Goal: Task Accomplishment & Management: Use online tool/utility

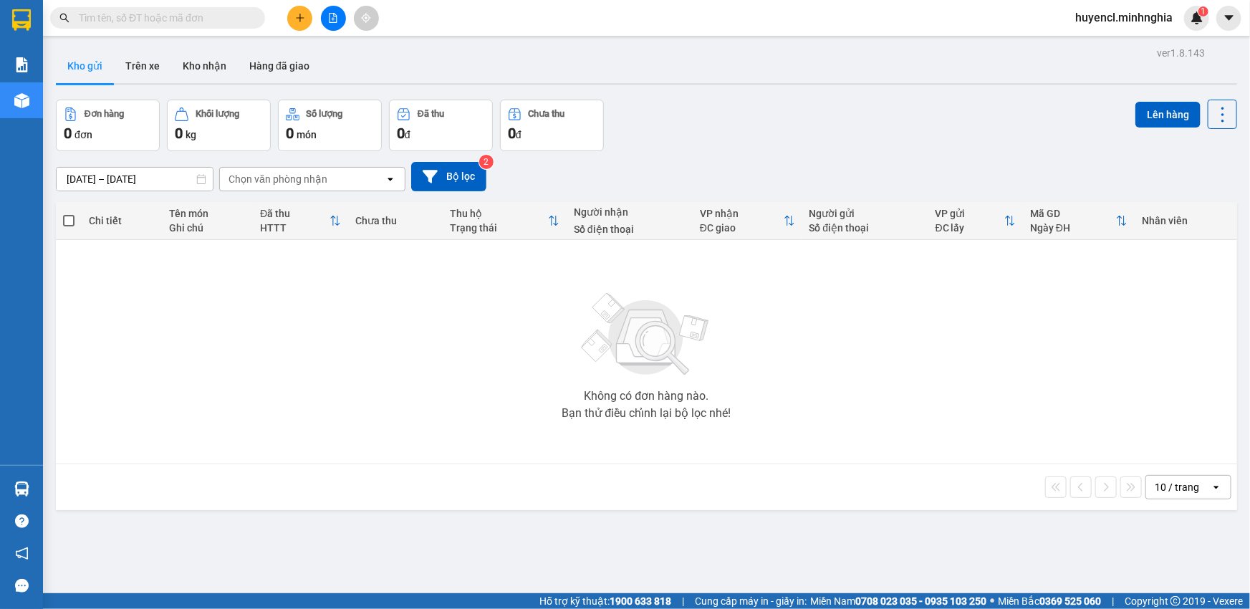
click at [341, 20] on button at bounding box center [333, 18] width 25 height 25
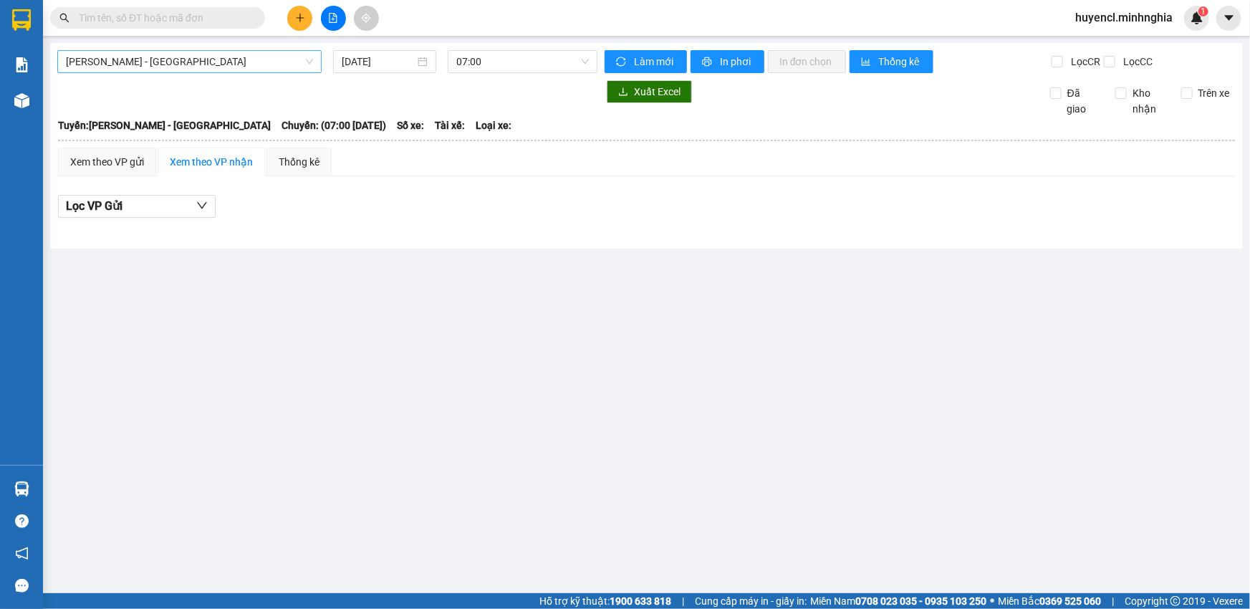
click at [197, 56] on span "[PERSON_NAME] - [GEOGRAPHIC_DATA]" at bounding box center [189, 61] width 247 height 21
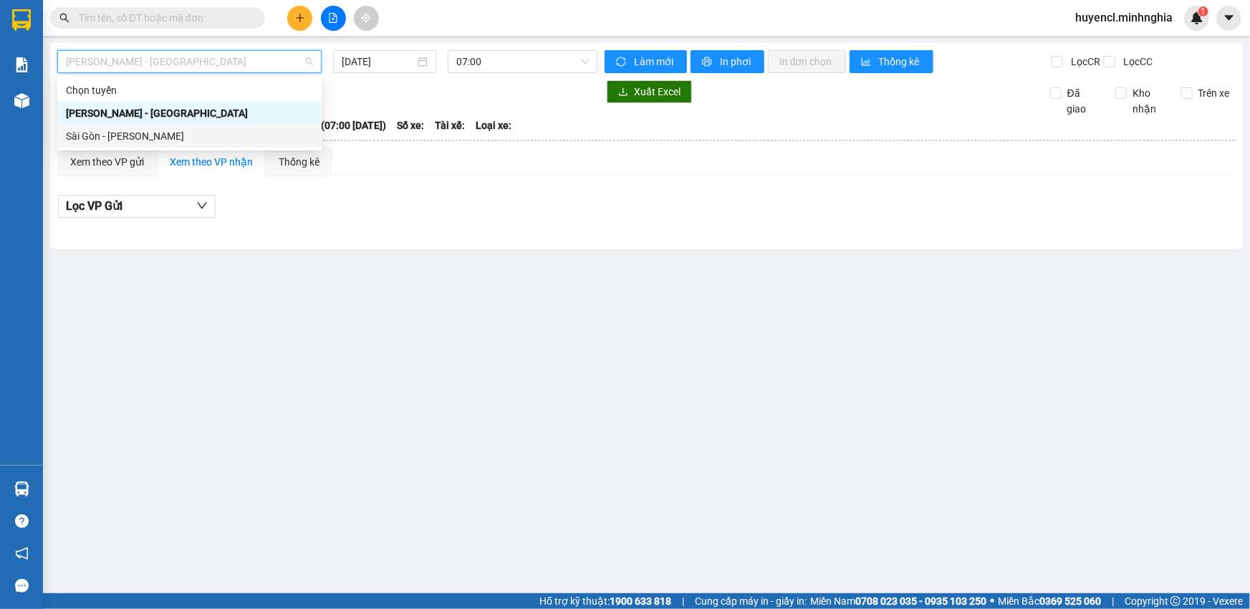
click at [190, 140] on div "Sài Gòn - [PERSON_NAME]" at bounding box center [189, 136] width 247 height 16
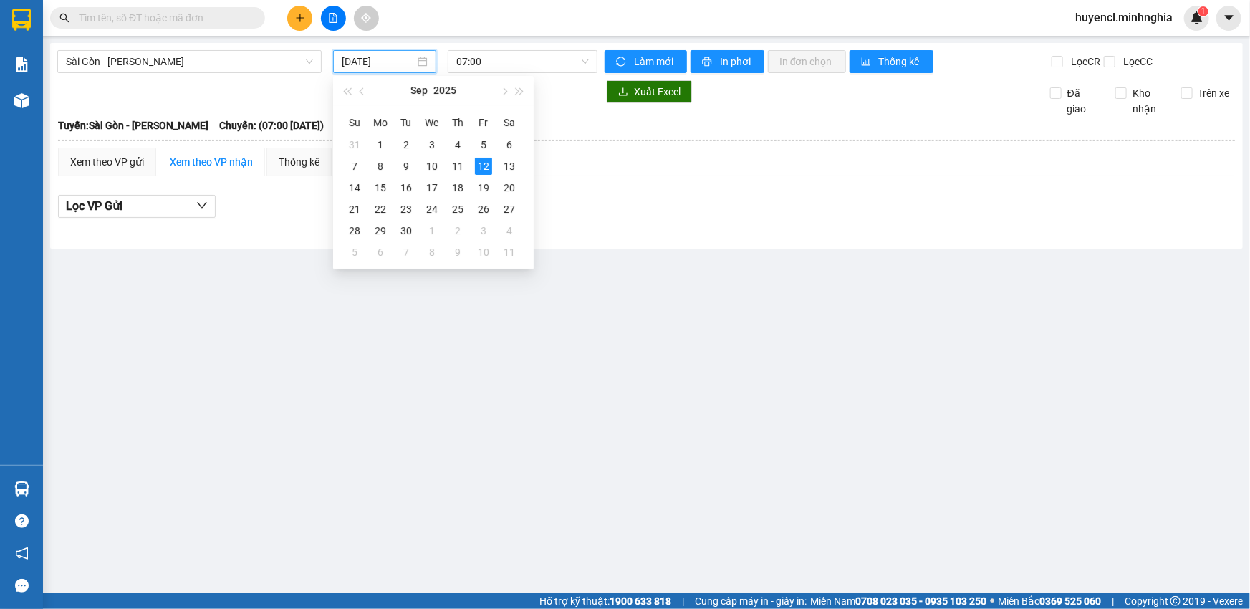
click at [371, 59] on input "[DATE]" at bounding box center [378, 62] width 73 height 16
click at [457, 171] on div "11" at bounding box center [457, 166] width 17 height 17
type input "[DATE]"
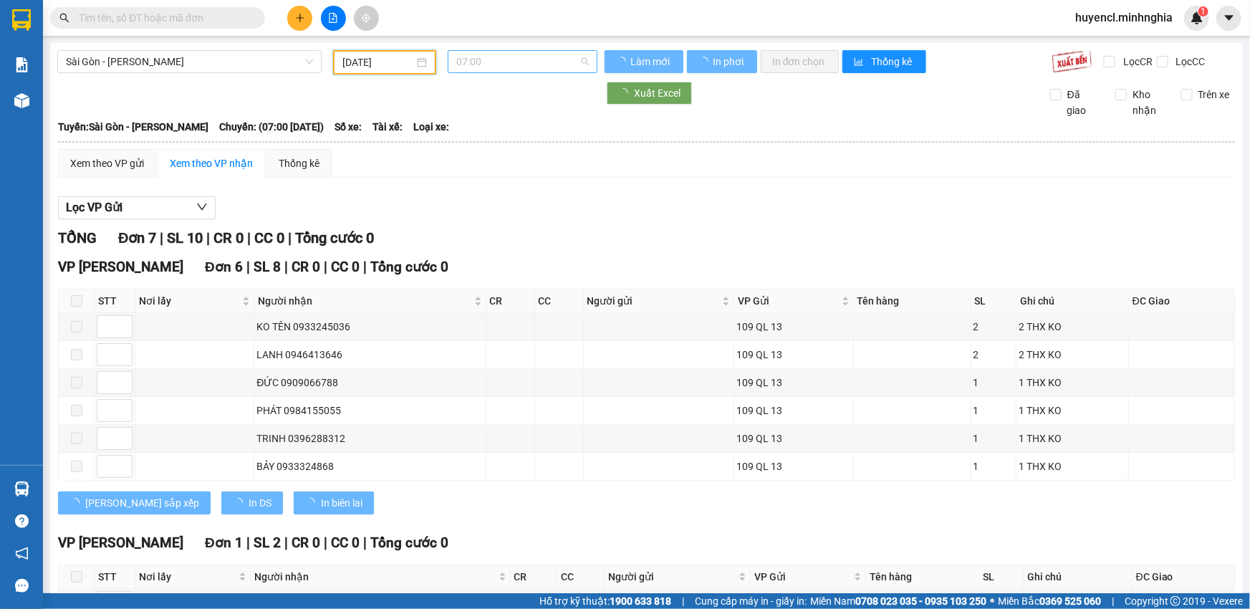
click at [529, 62] on span "07:00" at bounding box center [522, 61] width 133 height 21
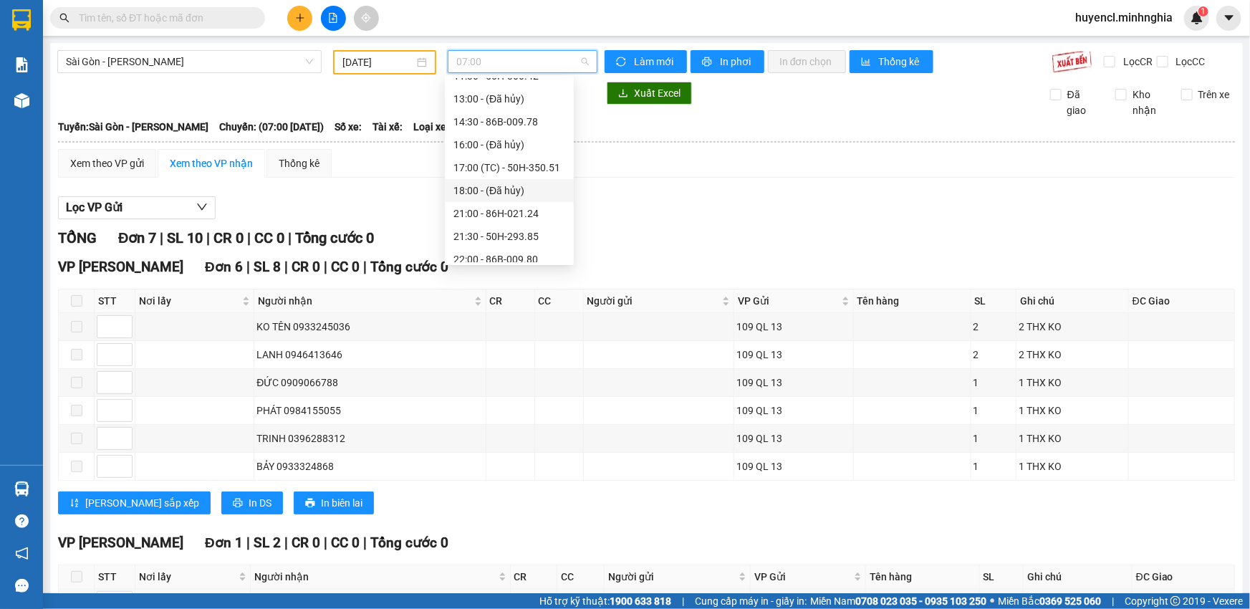
scroll to position [160, 0]
click at [505, 163] on div "17:00 (TC) - 50H-350.51" at bounding box center [509, 160] width 112 height 16
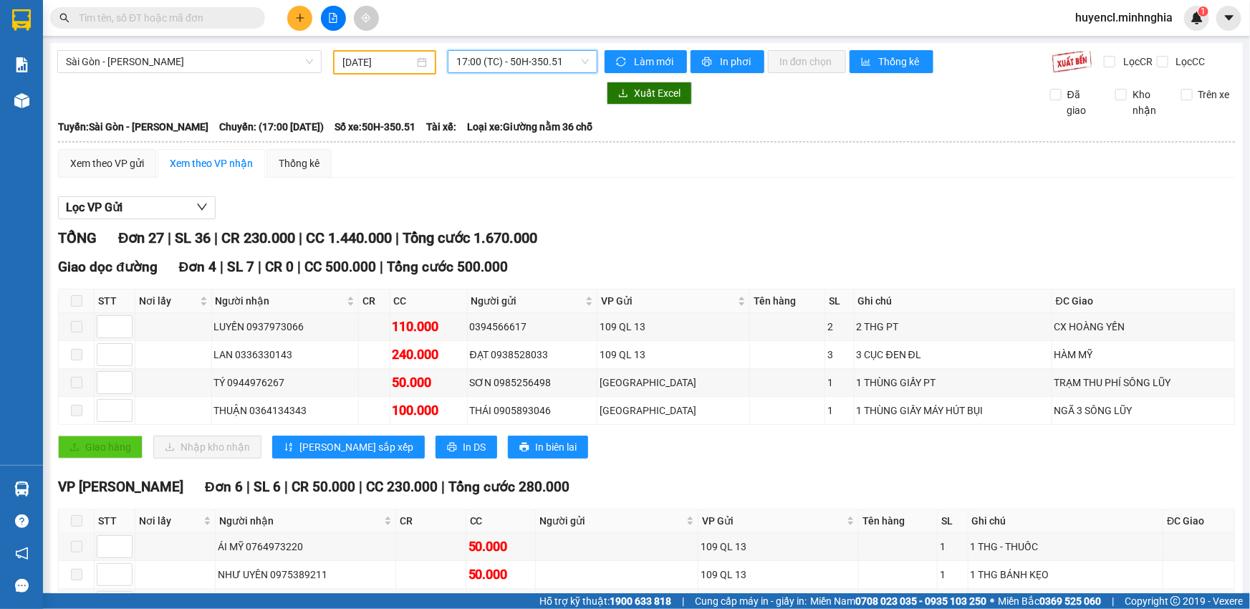
click at [518, 64] on span "17:00 (TC) - 50H-350.51" at bounding box center [522, 61] width 133 height 21
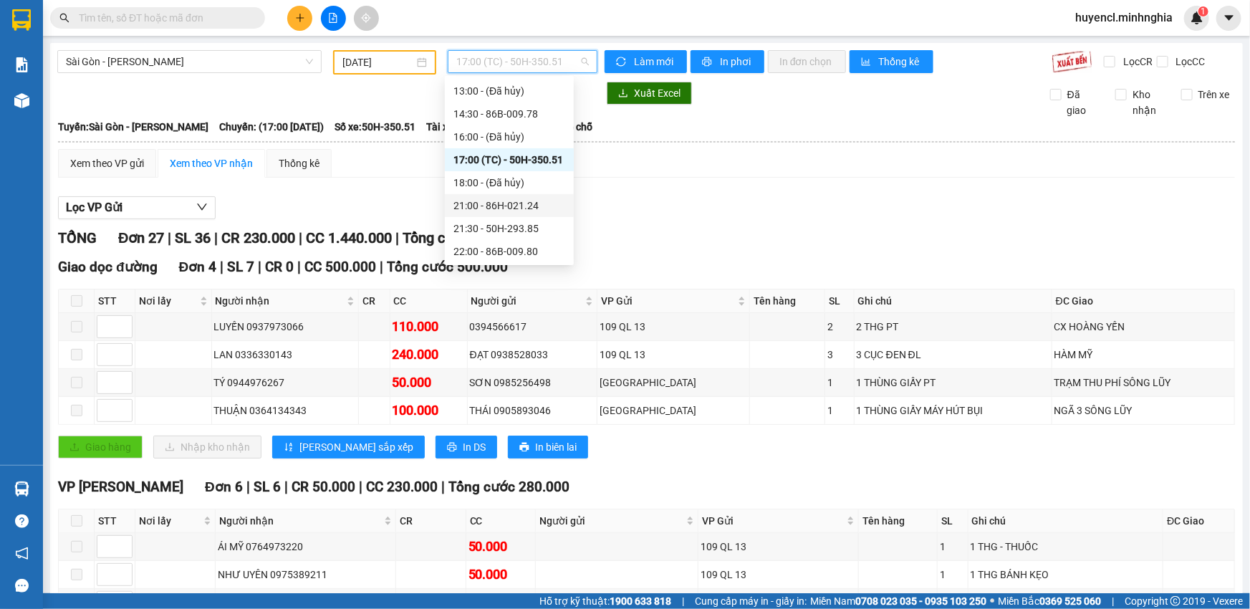
click at [510, 201] on div "21:00 - 86H-021.24" at bounding box center [509, 206] width 112 height 16
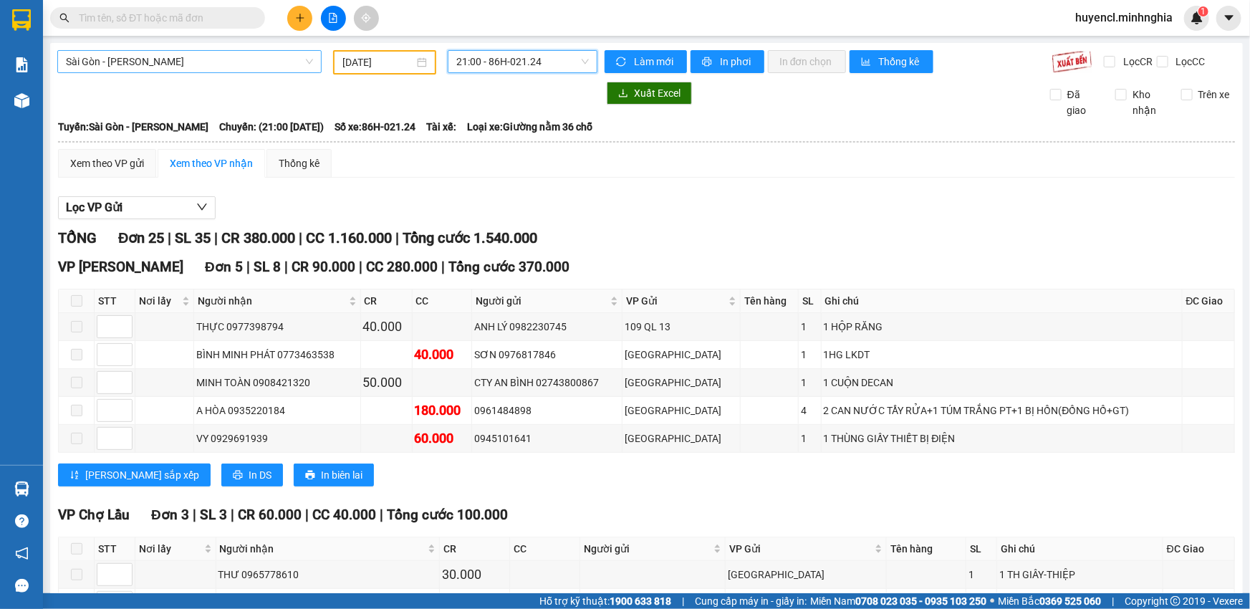
drag, startPoint x: 222, startPoint y: 47, endPoint x: 223, endPoint y: 60, distance: 13.7
click at [229, 72] on div "Sài Gòn - [PERSON_NAME]" at bounding box center [189, 61] width 264 height 23
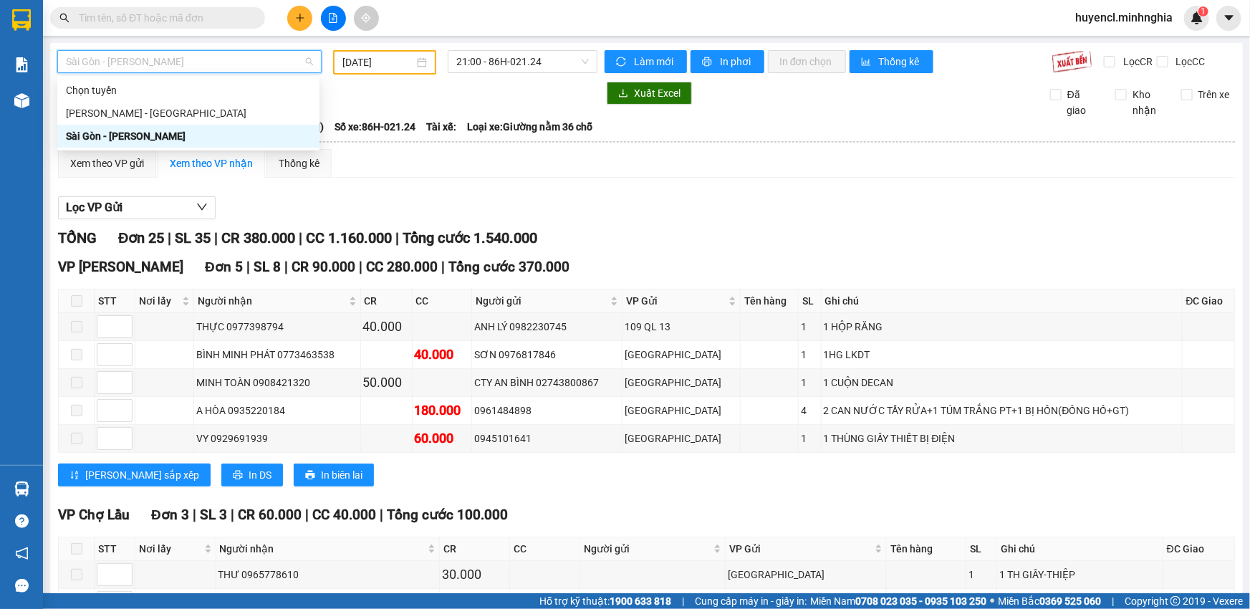
click at [208, 136] on div "Sài Gòn - [PERSON_NAME]" at bounding box center [188, 136] width 245 height 16
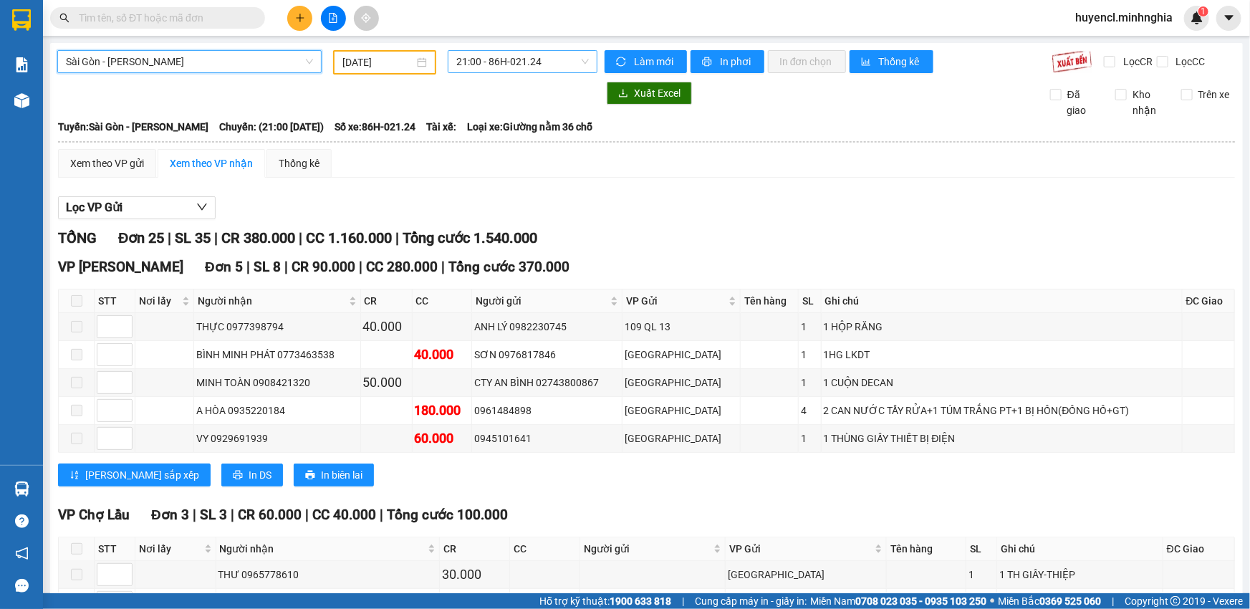
click at [509, 65] on span "21:00 - 86H-021.24" at bounding box center [522, 61] width 133 height 21
click at [548, 58] on span "21:00 - 86H-021.24" at bounding box center [522, 61] width 133 height 21
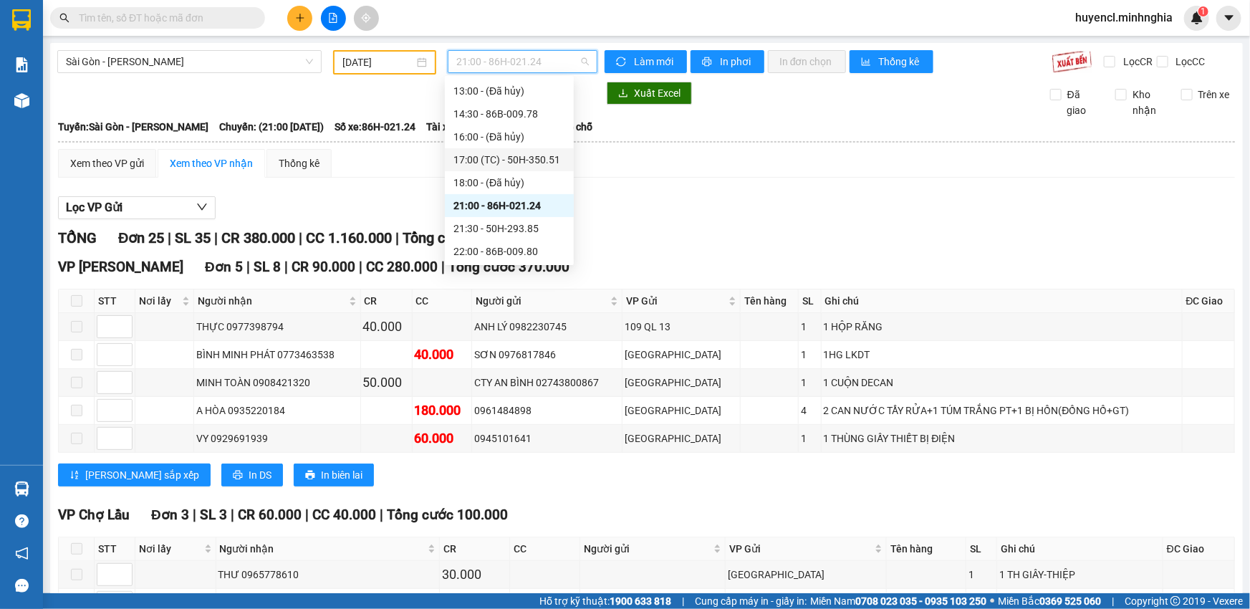
click at [544, 160] on div "17:00 (TC) - 50H-350.51" at bounding box center [509, 160] width 112 height 16
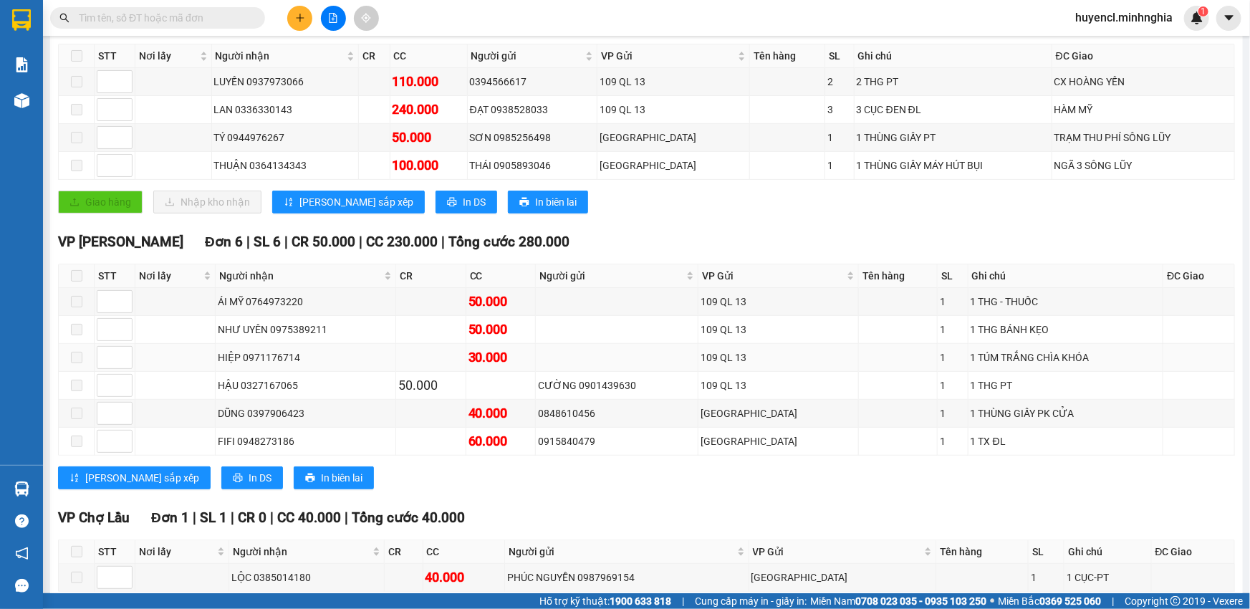
scroll to position [390, 0]
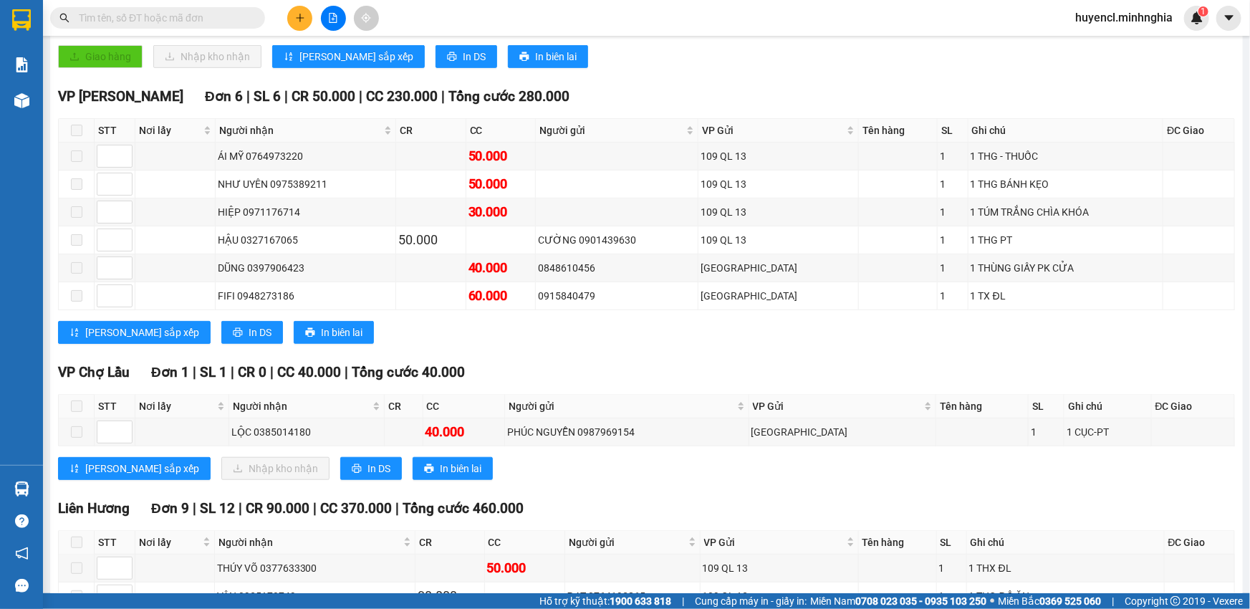
click at [207, 20] on input "text" at bounding box center [163, 18] width 169 height 16
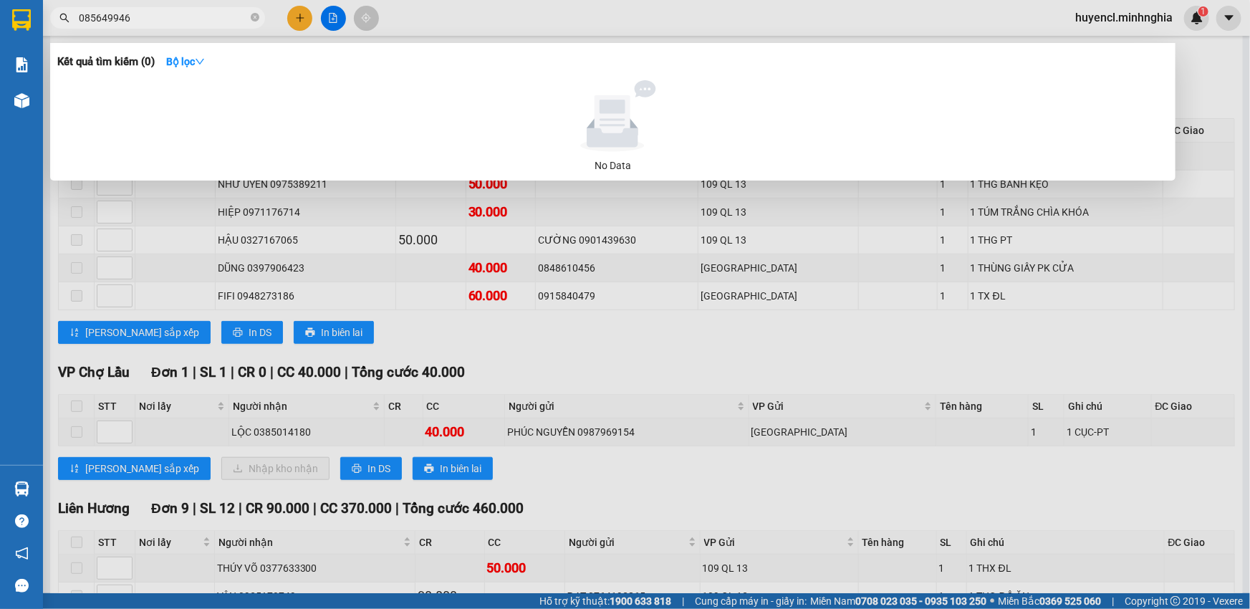
type input "0856499469"
click at [254, 18] on icon "close-circle" at bounding box center [255, 17] width 9 height 9
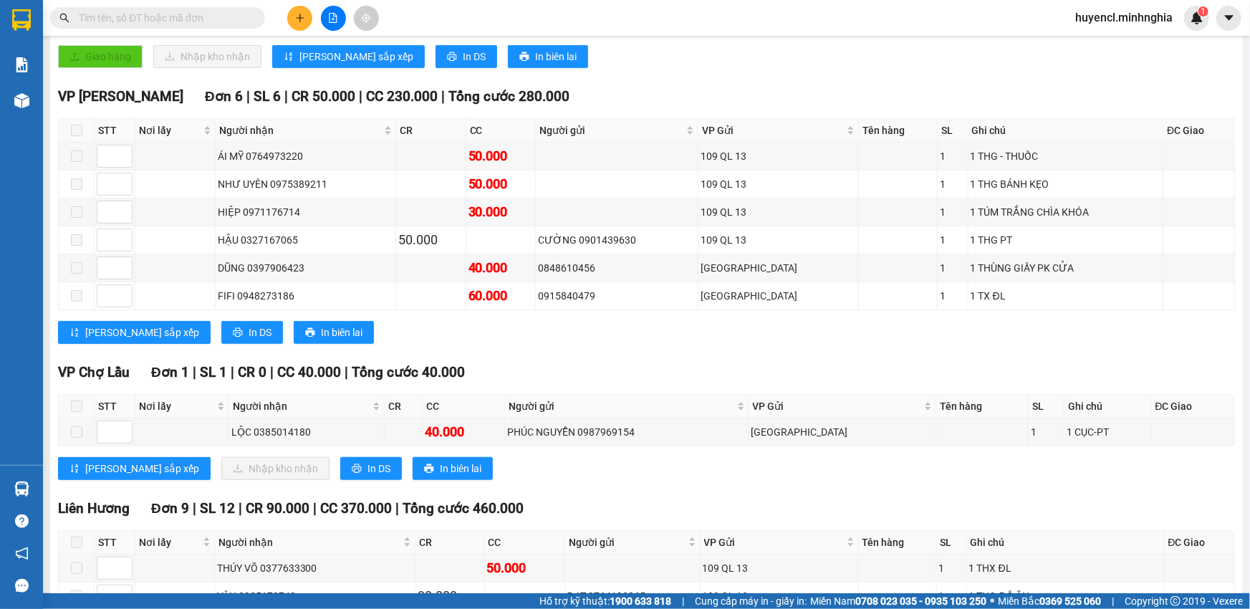
drag, startPoint x: 222, startPoint y: 14, endPoint x: 215, endPoint y: 8, distance: 9.2
click at [216, 10] on input "text" at bounding box center [163, 18] width 169 height 16
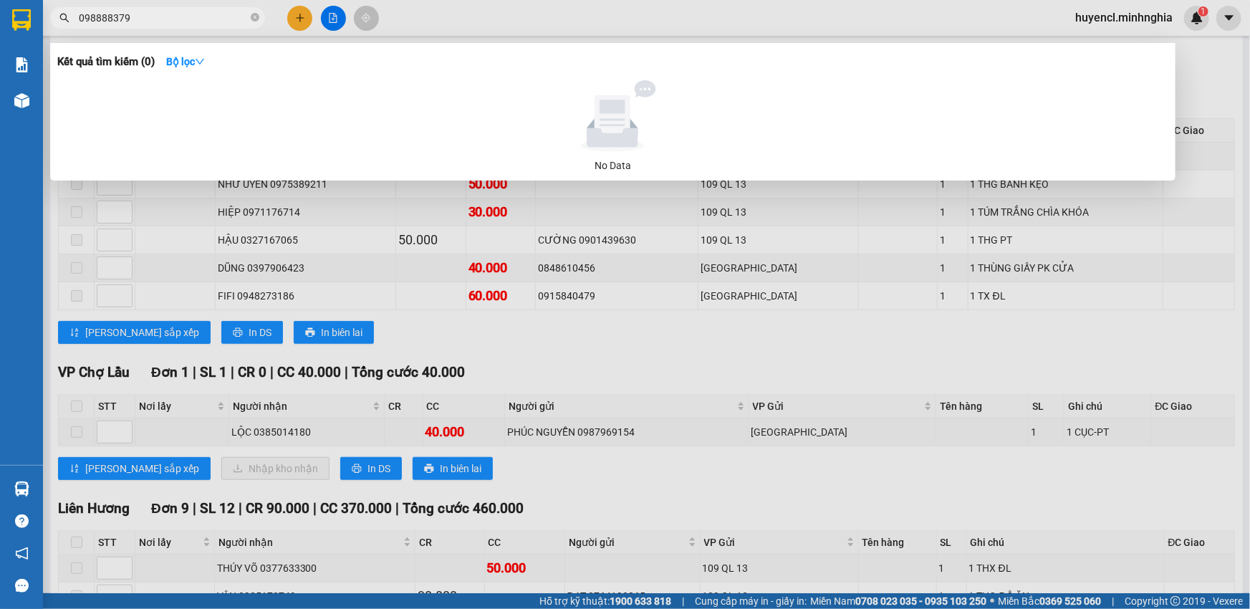
type input "0988883799"
click at [254, 16] on icon "close-circle" at bounding box center [255, 17] width 9 height 9
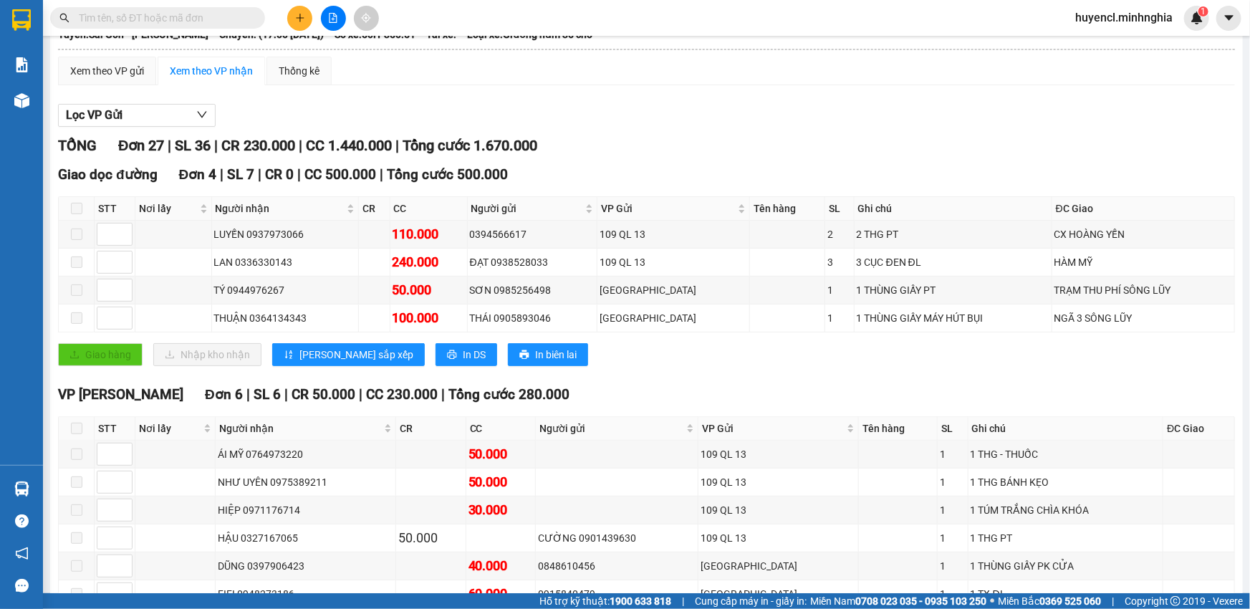
scroll to position [0, 0]
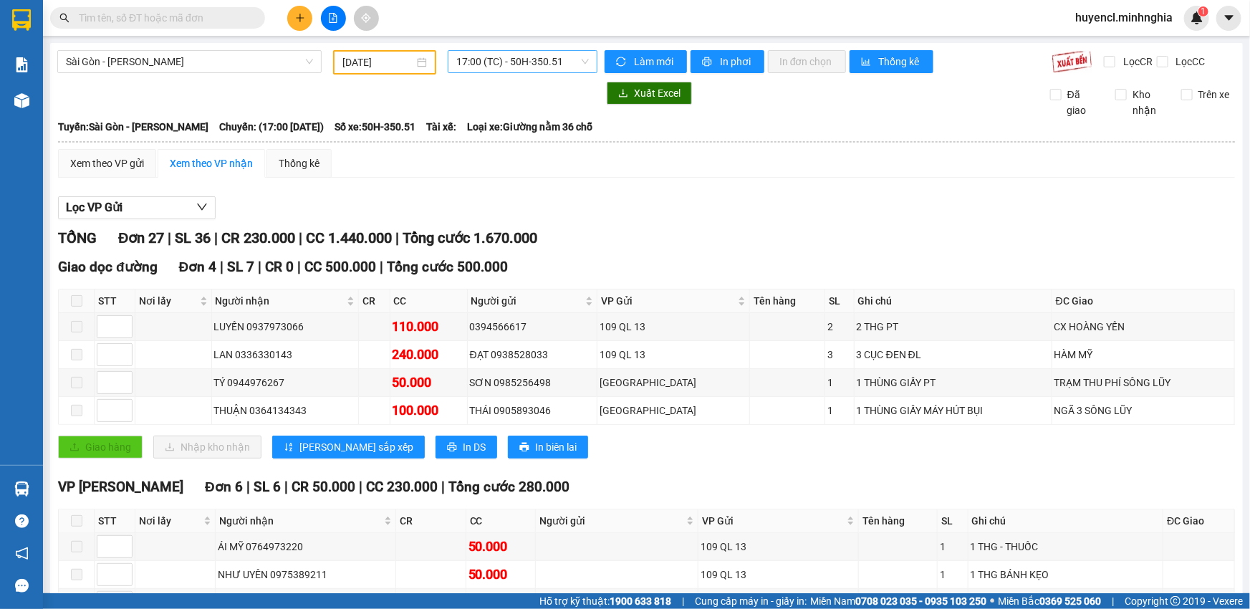
click at [525, 58] on span "17:00 (TC) - 50H-350.51" at bounding box center [522, 61] width 133 height 21
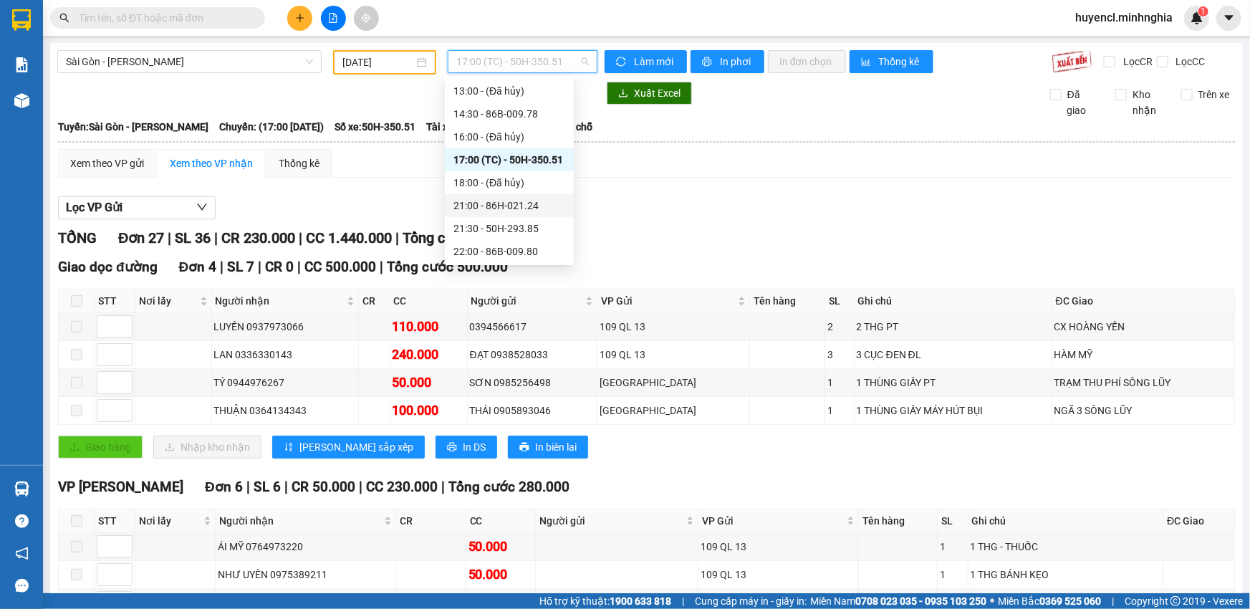
click at [532, 198] on div "21:00 - 86H-021.24" at bounding box center [509, 206] width 112 height 16
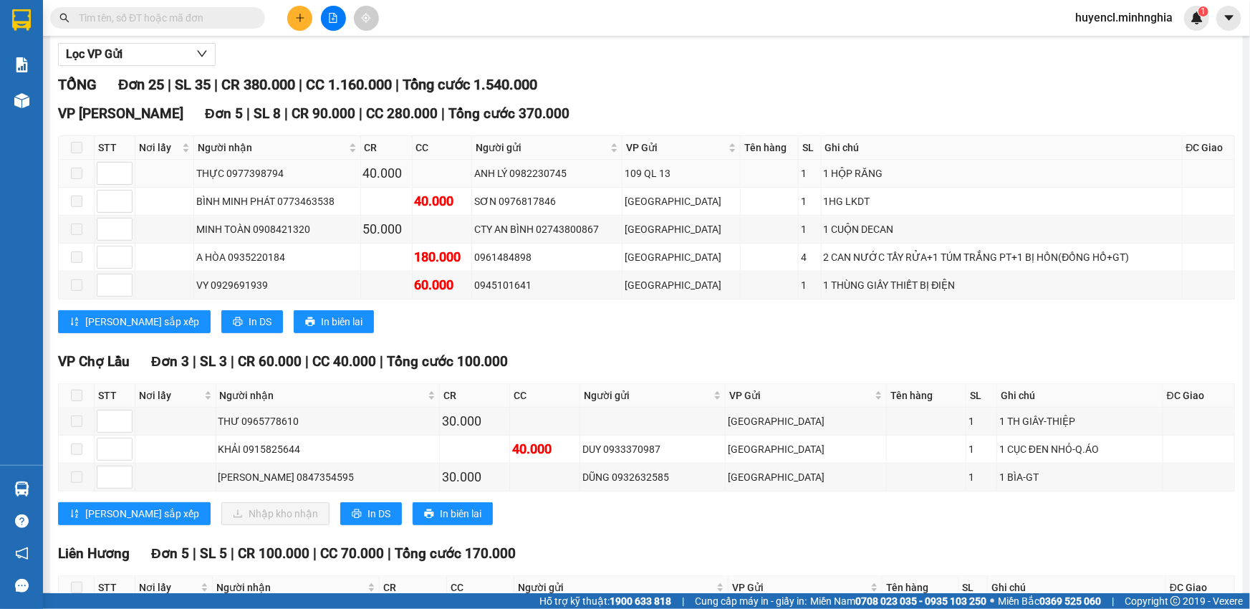
scroll to position [325, 0]
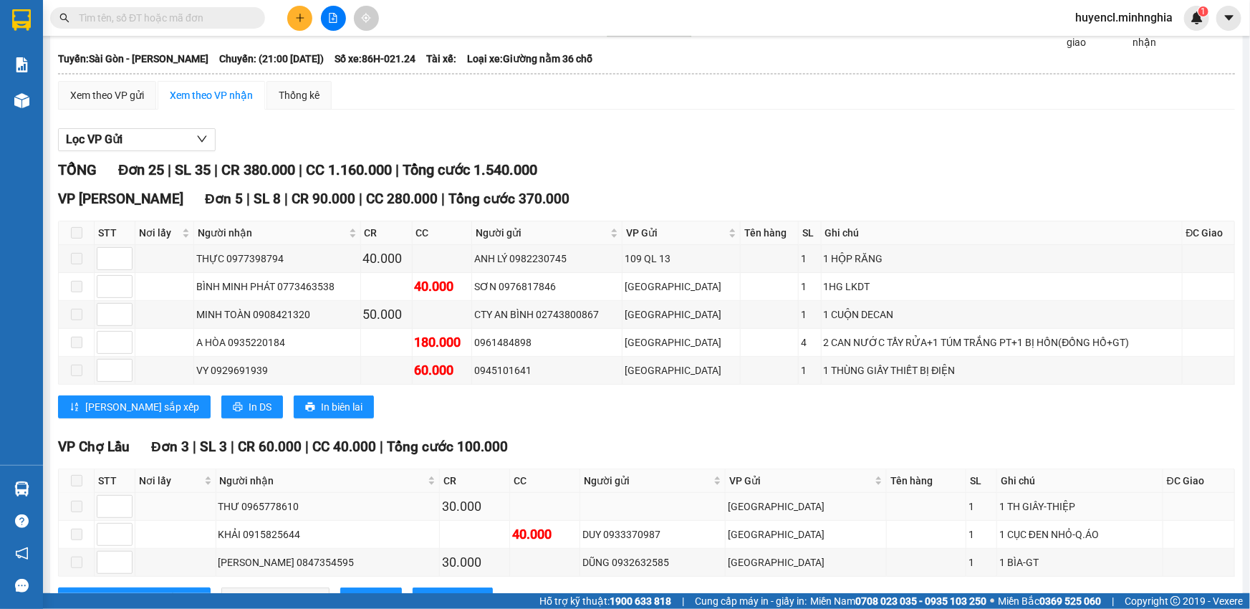
scroll to position [0, 0]
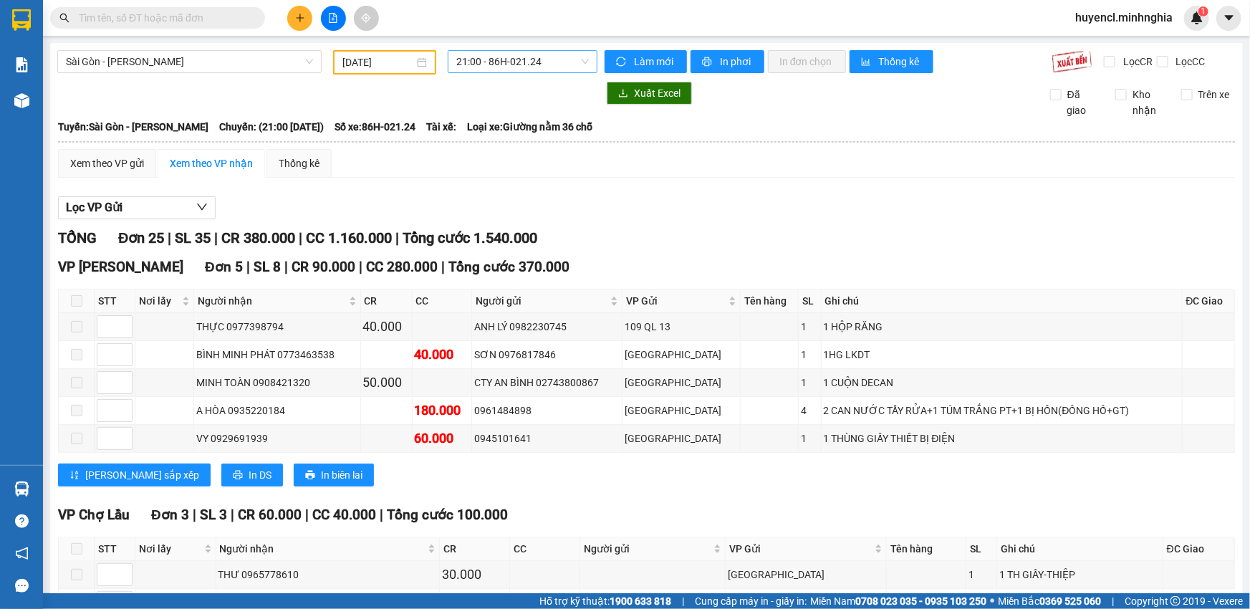
click at [534, 61] on span "21:00 - 86H-021.24" at bounding box center [522, 61] width 133 height 21
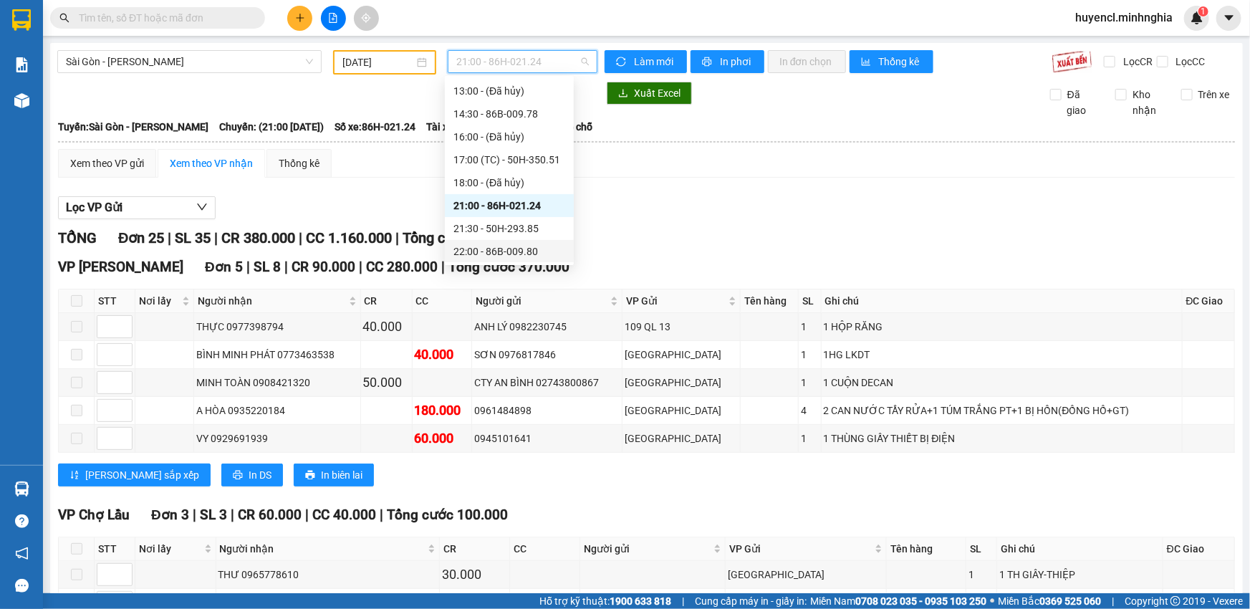
click at [534, 240] on div "22:00 - 86B-009.80" at bounding box center [509, 251] width 129 height 23
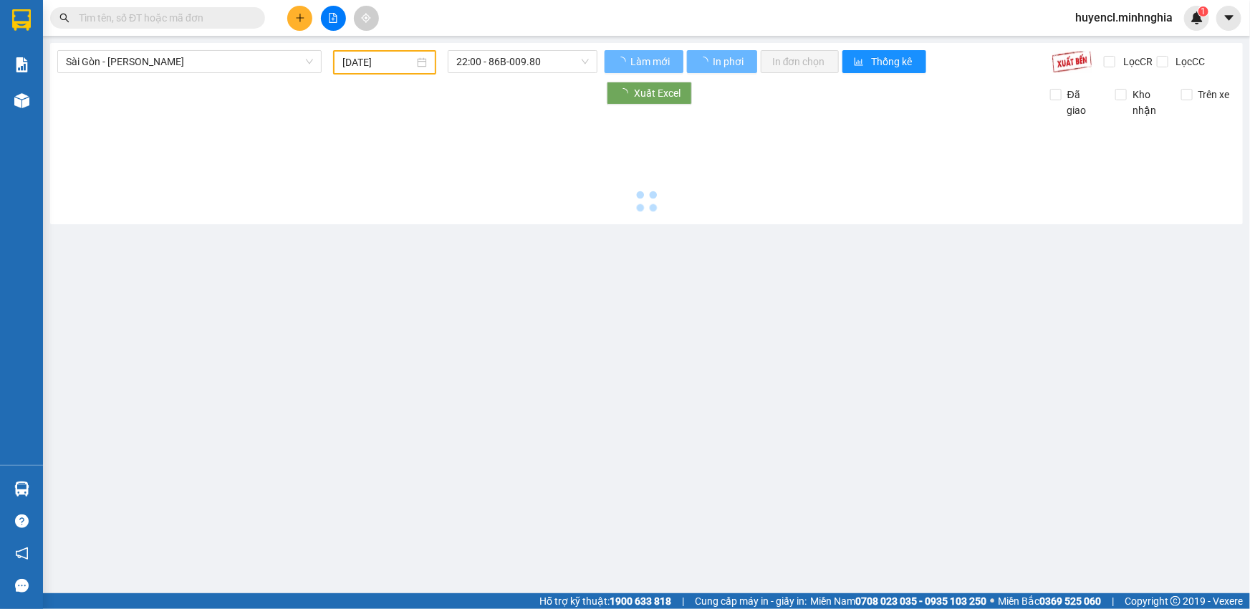
click at [534, 239] on main "[GEOGRAPHIC_DATA] - Phan Rí [DATE] 22:00 - 86B-009.80 Làm mới In phơi In đơn ch…" at bounding box center [625, 296] width 1250 height 593
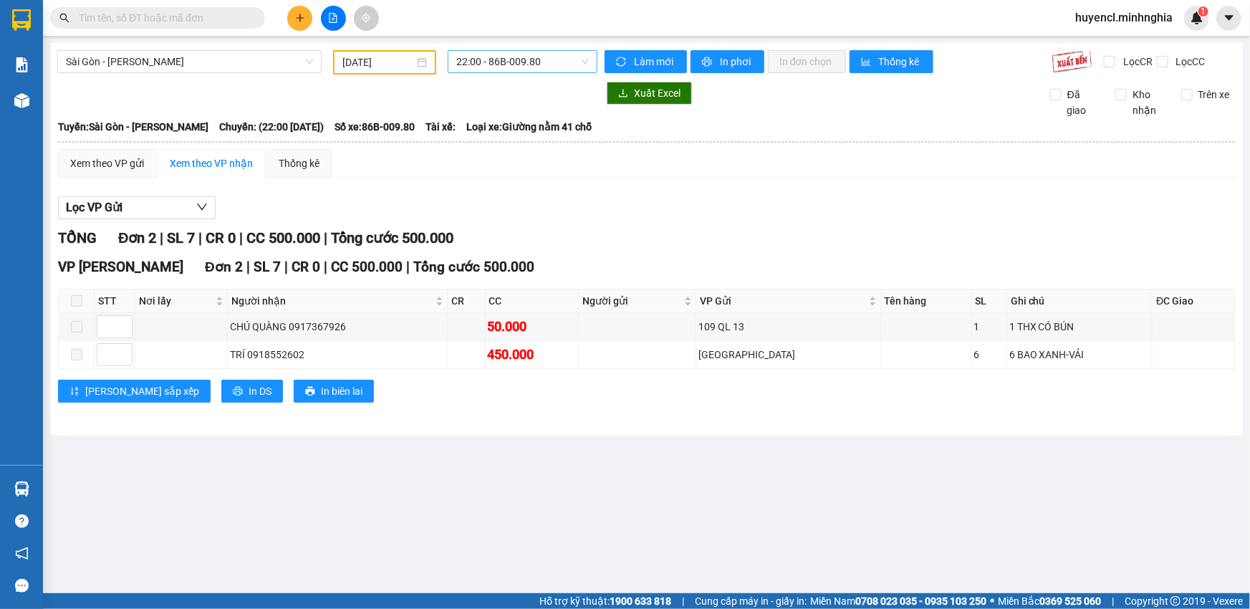
click at [525, 53] on span "22:00 - 86B-009.80" at bounding box center [522, 61] width 133 height 21
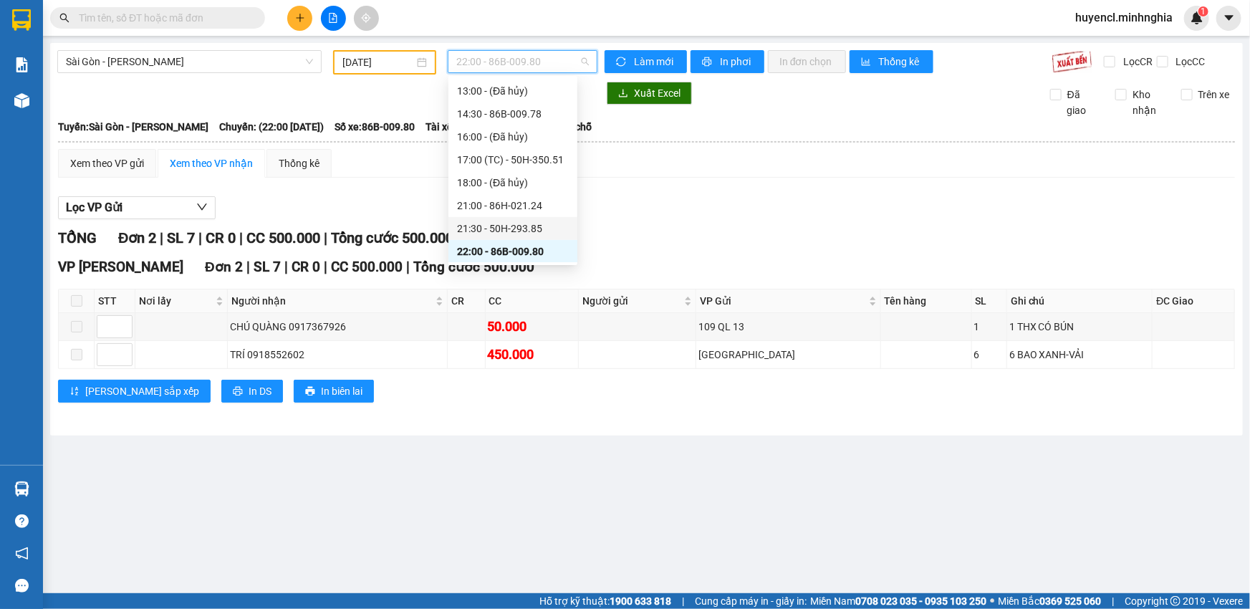
click at [509, 228] on div "21:30 - 50H-293.85" at bounding box center [513, 229] width 112 height 16
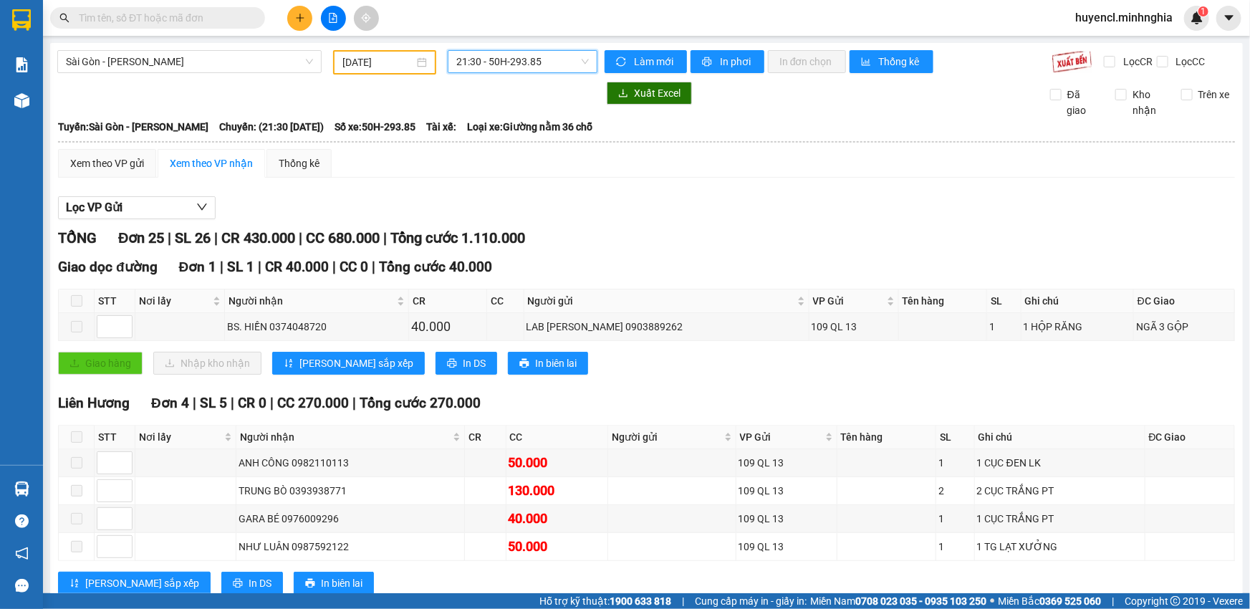
click at [473, 64] on span "21:30 - 50H-293.85" at bounding box center [522, 61] width 133 height 21
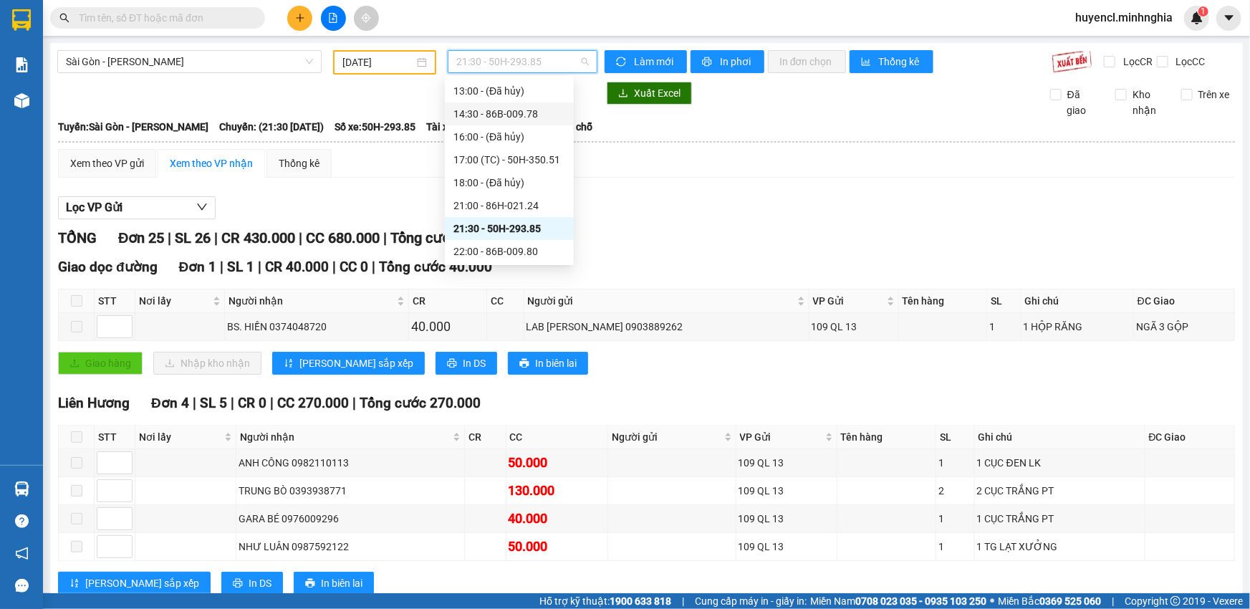
click at [537, 114] on div "14:30 - 86B-009.78" at bounding box center [509, 114] width 112 height 16
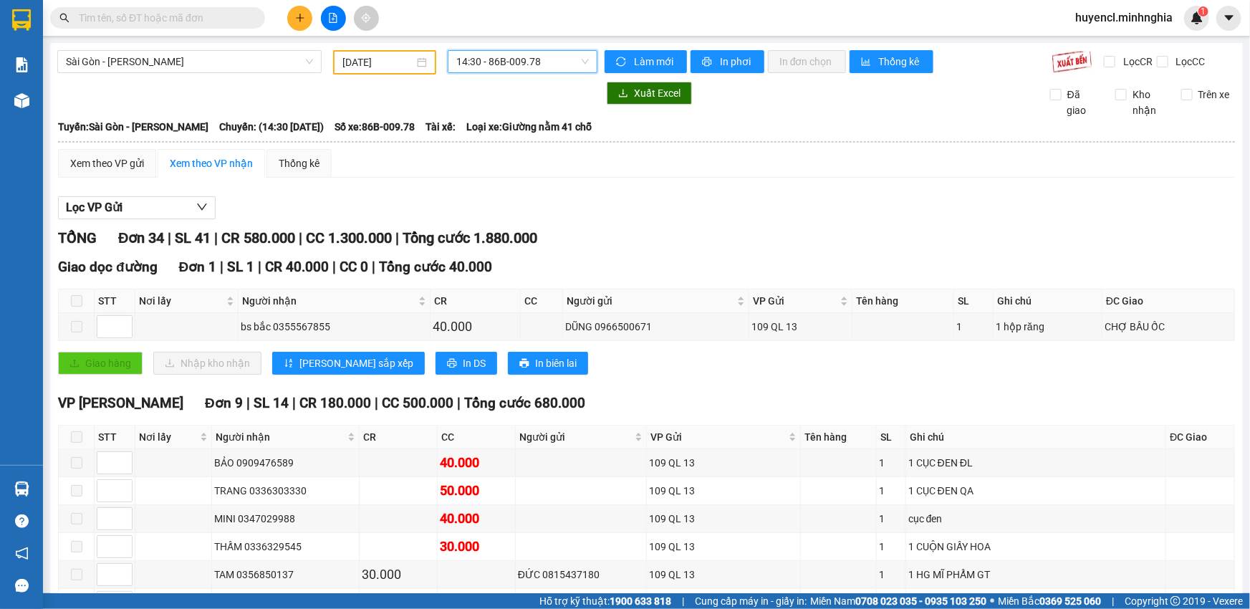
click at [552, 67] on span "14:30 - 86B-009.78" at bounding box center [522, 61] width 133 height 21
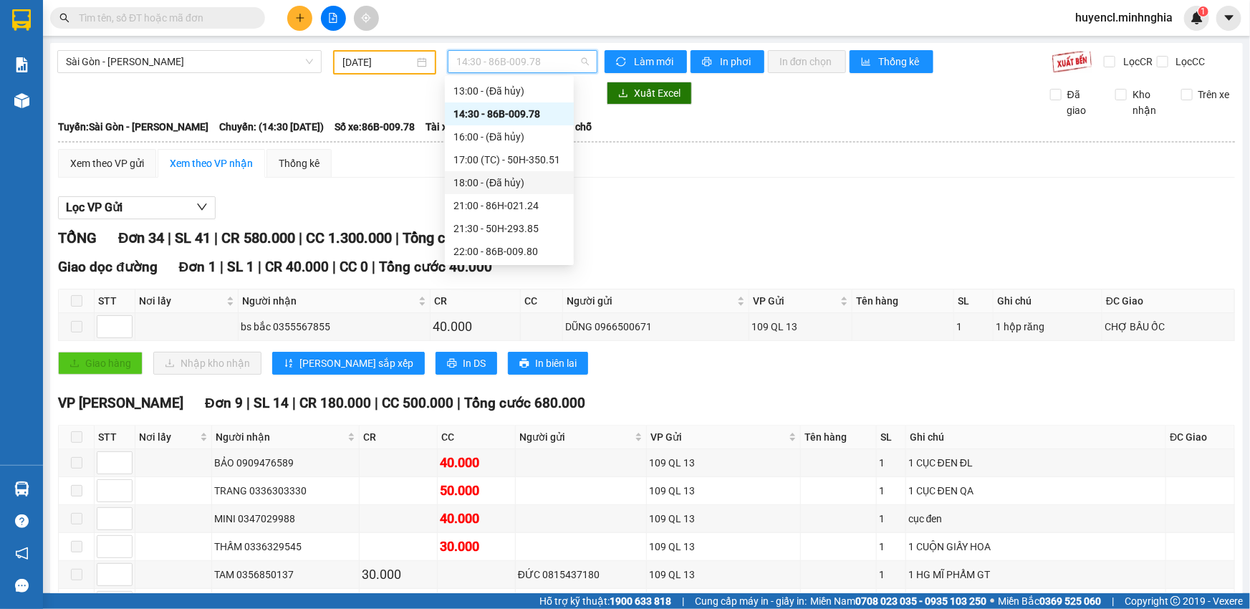
scroll to position [95, 0]
click at [545, 133] on div "11:30 - 50H-300.42" at bounding box center [509, 133] width 112 height 16
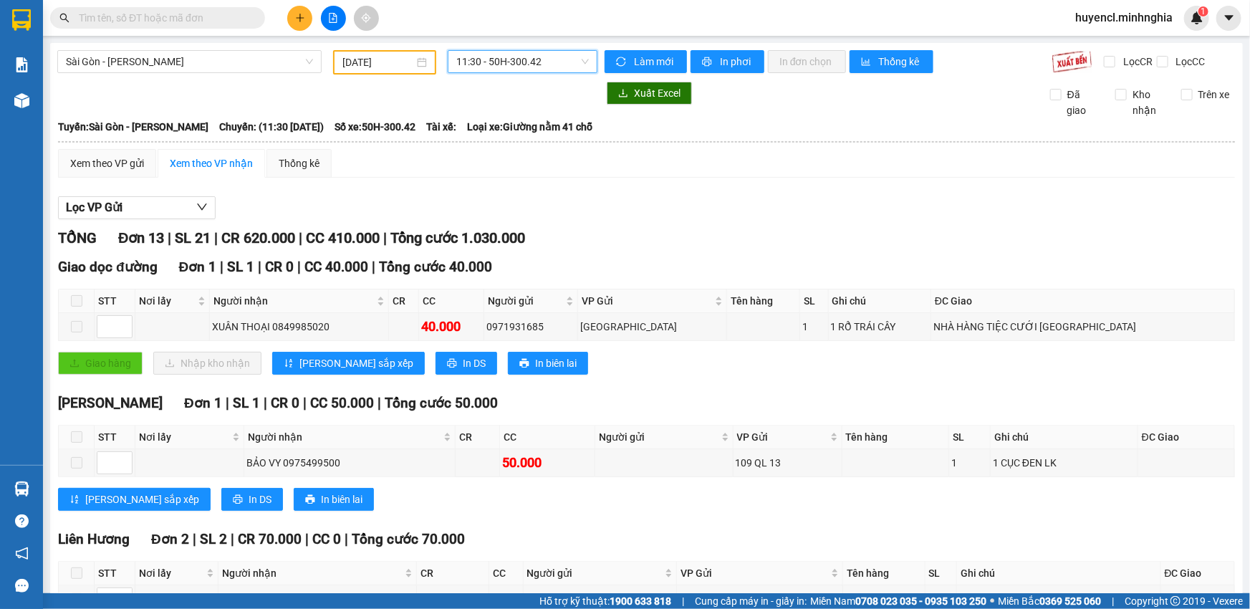
click at [534, 63] on span "11:30 - 50H-300.42" at bounding box center [522, 61] width 133 height 21
click at [529, 60] on span "11:30 - 50H-300.42" at bounding box center [522, 61] width 133 height 21
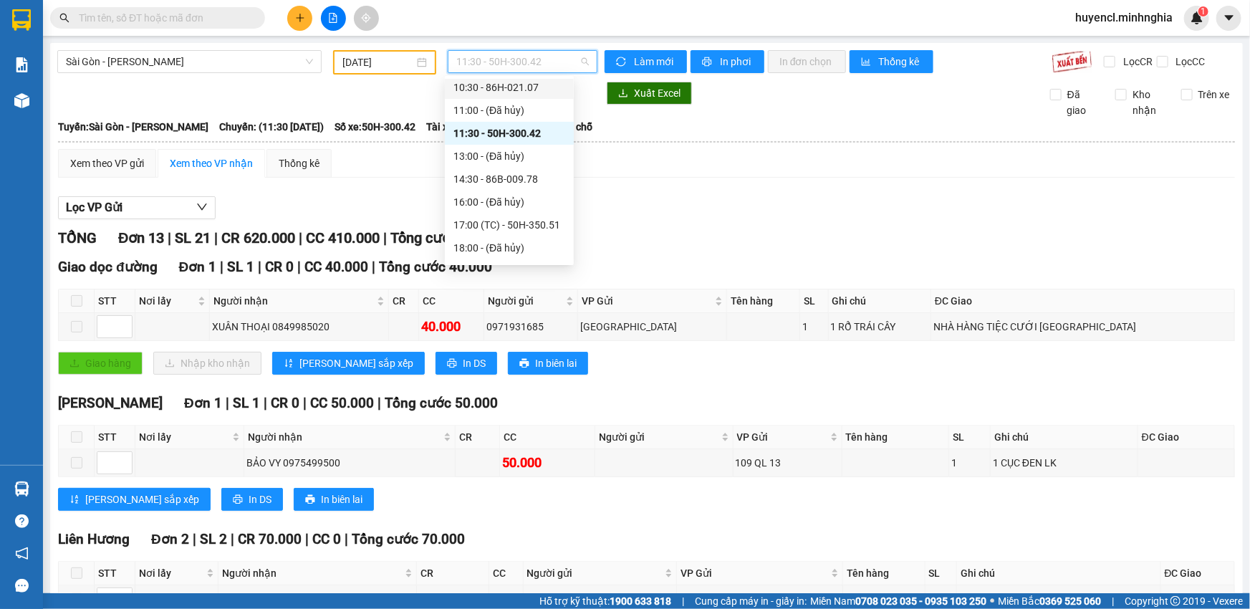
click at [402, 68] on input "[DATE]" at bounding box center [378, 62] width 72 height 16
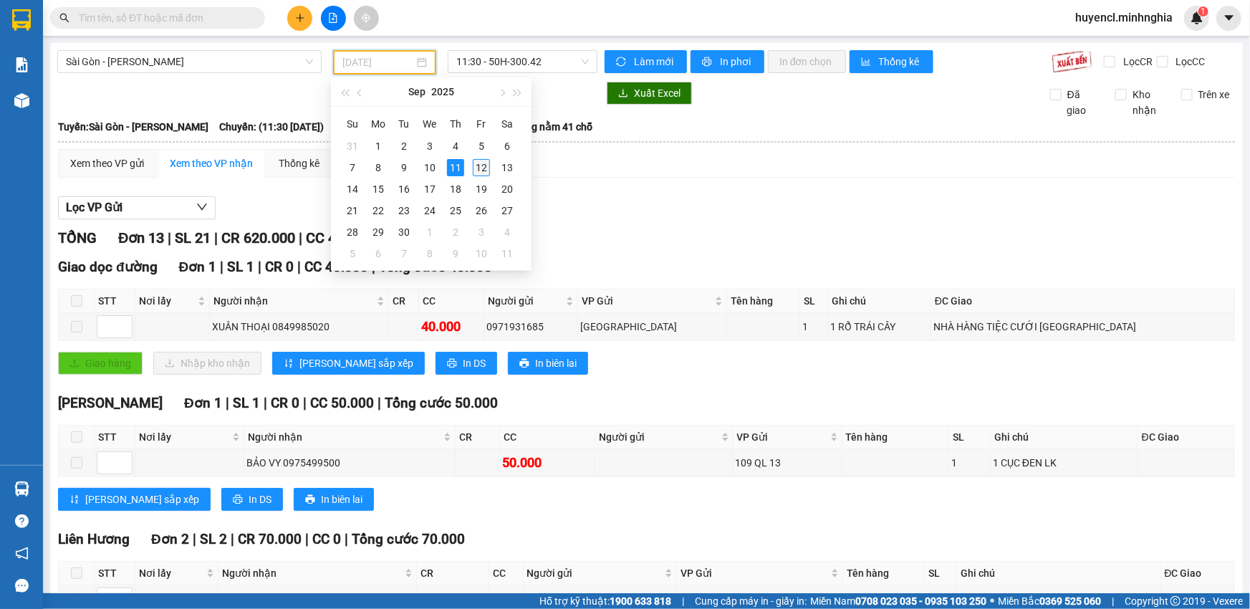
click at [480, 164] on div "12" at bounding box center [481, 167] width 17 height 17
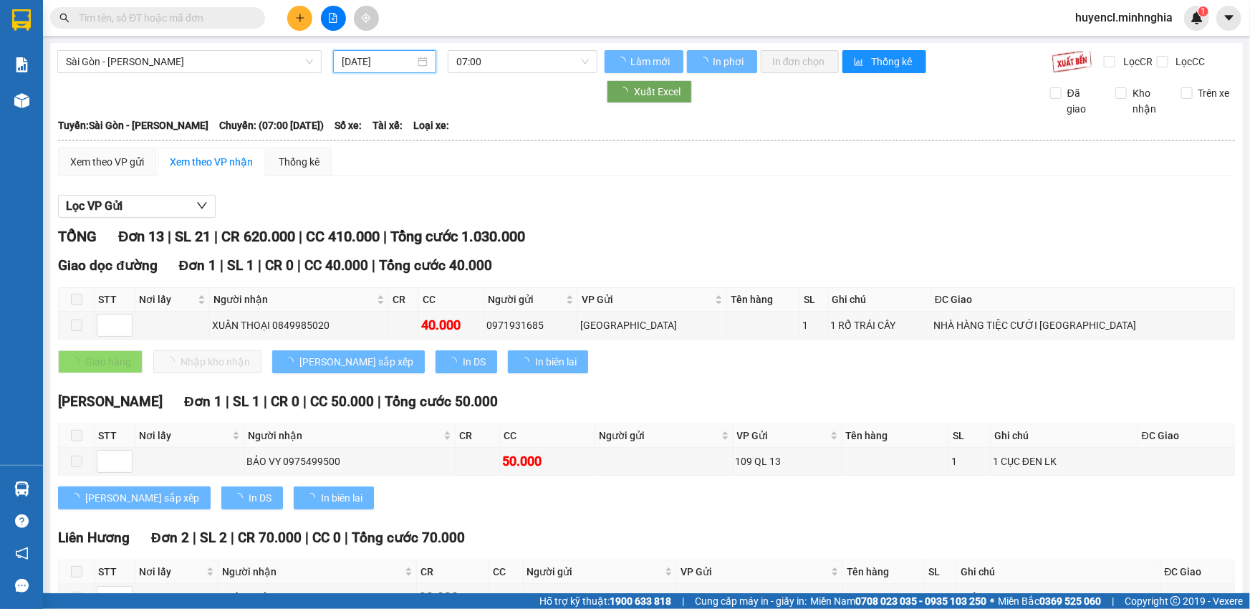
type input "[DATE]"
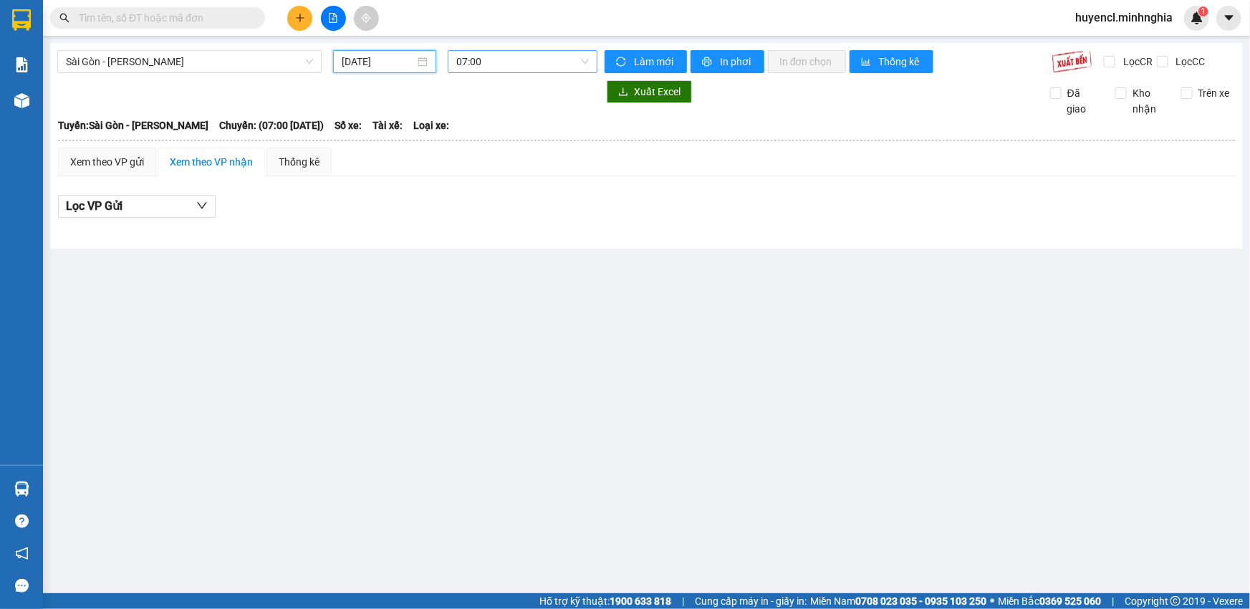
scroll to position [22, 0]
click at [518, 57] on span "07:00" at bounding box center [522, 61] width 133 height 21
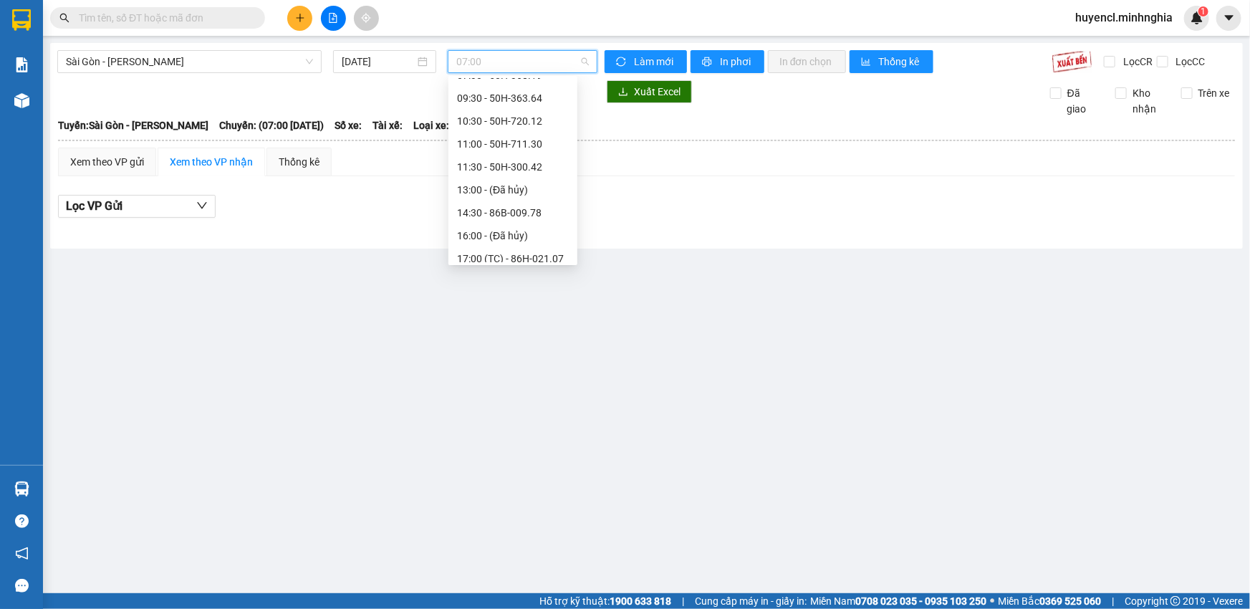
scroll to position [0, 0]
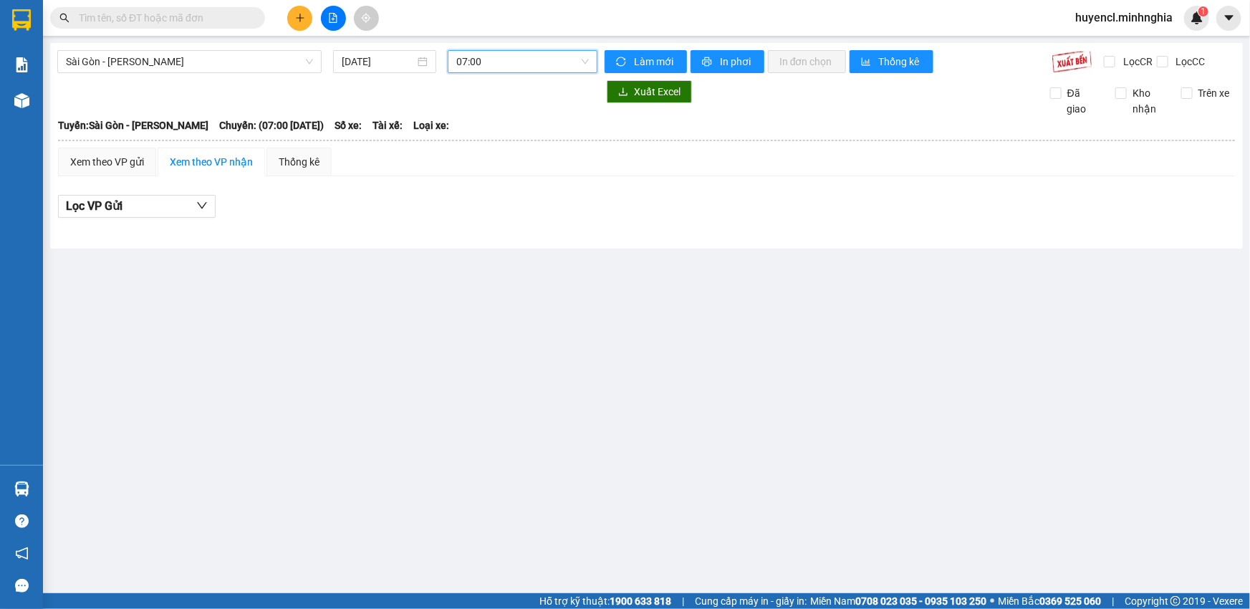
click at [502, 314] on main "[GEOGRAPHIC_DATA] - Phan Rí [DATE] 07:00 07:00 Làm mới In phơi In đơn chọn Thốn…" at bounding box center [625, 296] width 1250 height 593
click at [564, 360] on main "[GEOGRAPHIC_DATA] - Phan Rí [DATE] 07:00 Làm mới In phơi In đơn chọn Thống kê L…" at bounding box center [625, 296] width 1250 height 593
click at [580, 201] on div "Lọc VP Gửi" at bounding box center [646, 207] width 1177 height 24
